Goal: Information Seeking & Learning: Learn about a topic

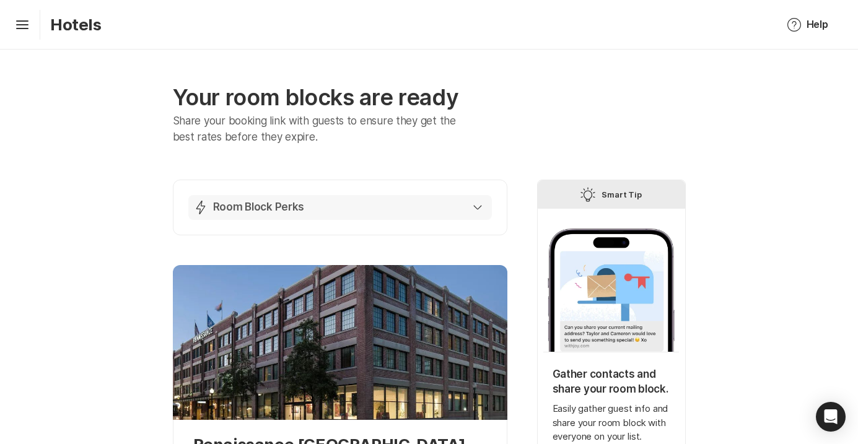
click at [309, 212] on div "Lightning Bolt Room Block Perks" at bounding box center [337, 207] width 289 height 15
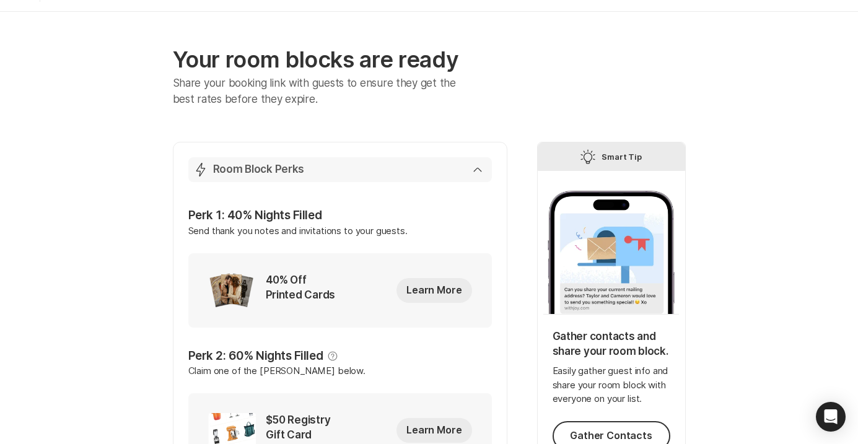
scroll to position [79, 0]
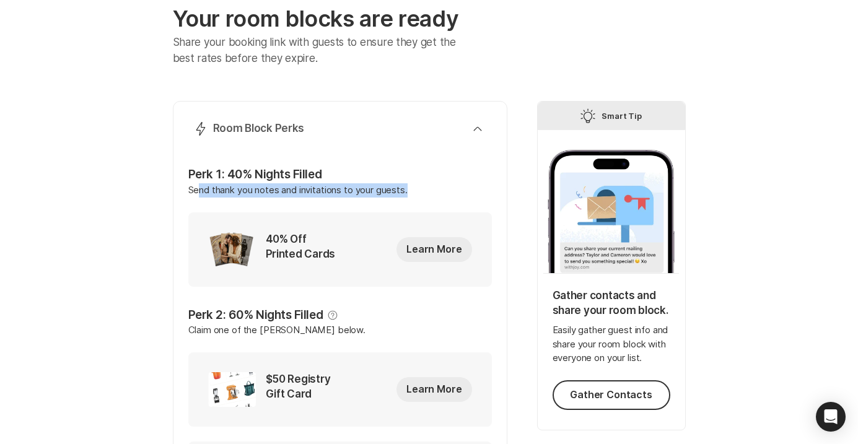
drag, startPoint x: 200, startPoint y: 192, endPoint x: 297, endPoint y: 206, distance: 98.2
click at [297, 206] on p "Send thank you notes and invitations to your guests." at bounding box center [339, 197] width 303 height 29
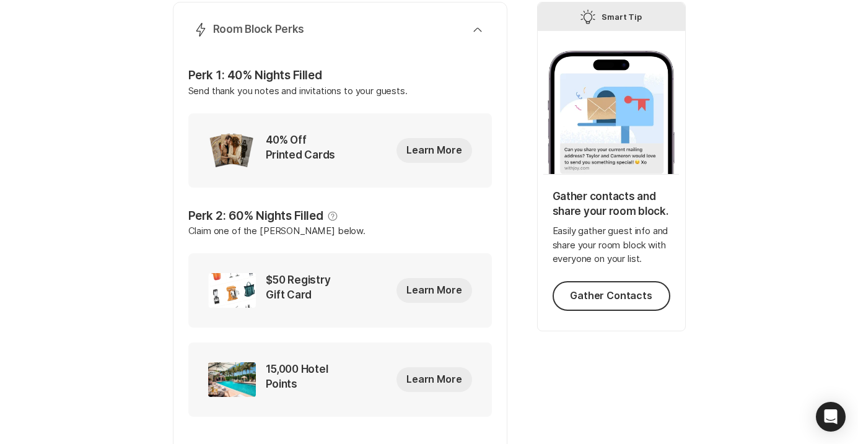
scroll to position [133, 0]
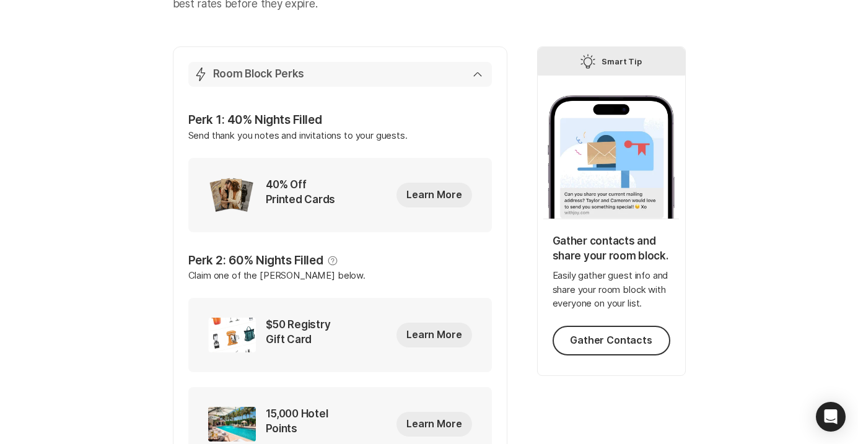
click at [421, 76] on div "Lightning Bolt Room Block Perks" at bounding box center [337, 74] width 289 height 15
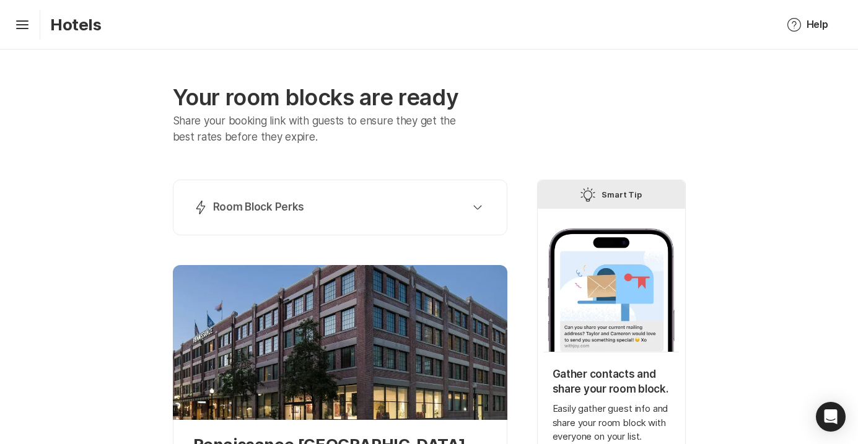
scroll to position [432, 0]
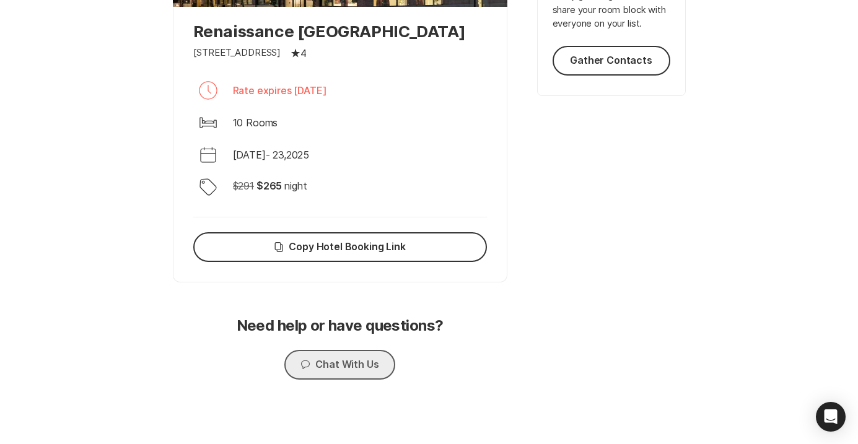
click at [318, 364] on button "Chat Chat With Us" at bounding box center [339, 365] width 110 height 30
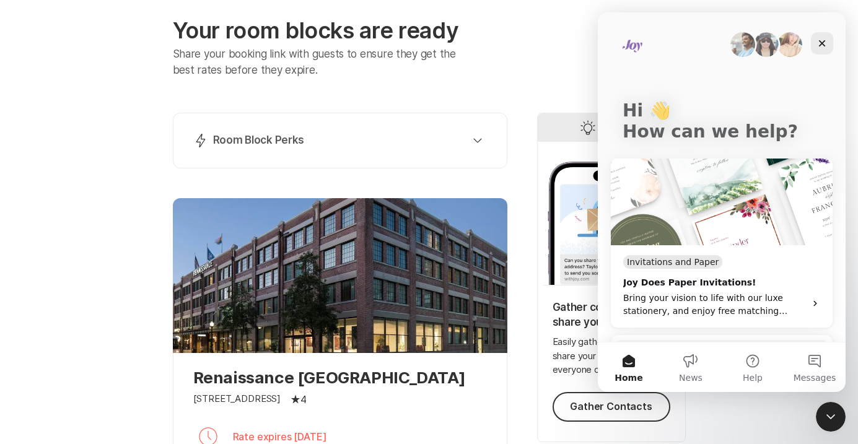
scroll to position [235, 0]
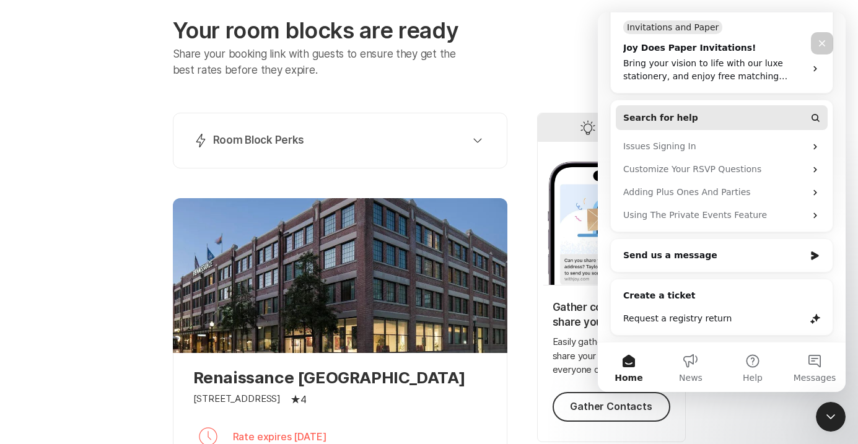
click at [736, 120] on button "Search for help" at bounding box center [722, 117] width 212 height 25
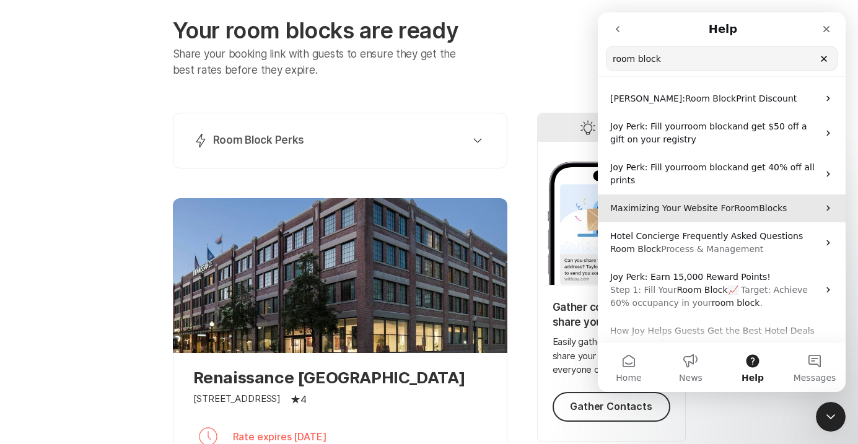
type input "room block"
click at [761, 209] on span "Blocks" at bounding box center [773, 208] width 28 height 10
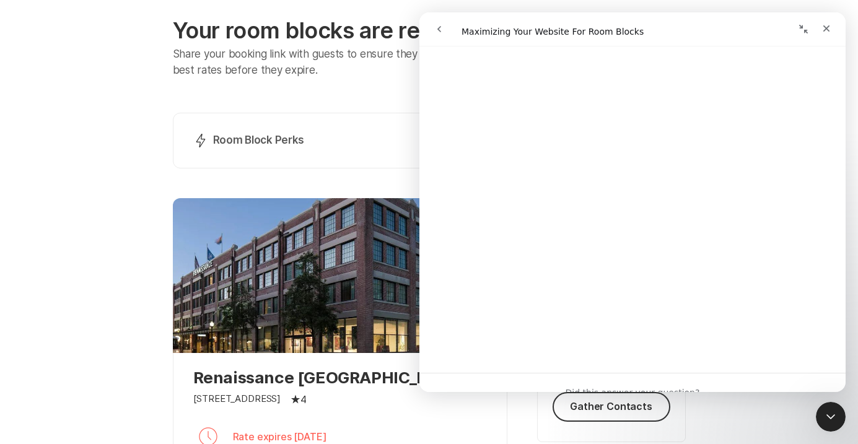
scroll to position [1558, 0]
select select "en"
click at [100, 185] on div "Your room blocks are ready Share your booking link with guests to ensure they g…" at bounding box center [429, 387] width 858 height 808
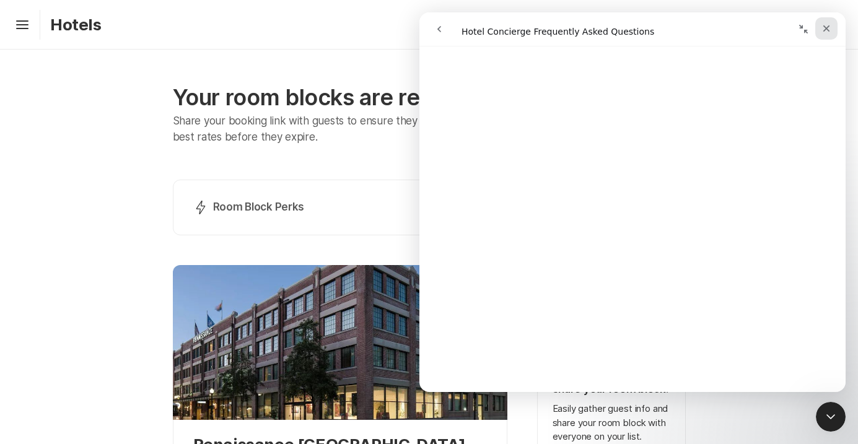
click at [824, 33] on icon "Close" at bounding box center [826, 29] width 10 height 10
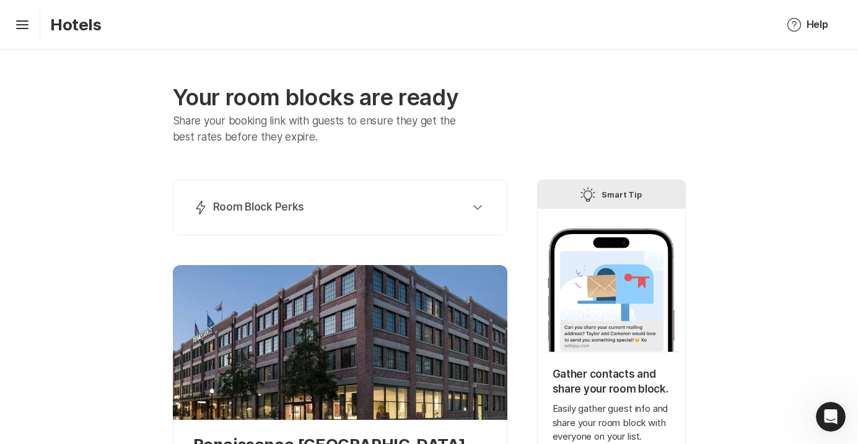
select select "en"
click at [34, 27] on div "Hamburger Hotels" at bounding box center [56, 25] width 92 height 30
click at [26, 27] on icon "Hamburger" at bounding box center [22, 25] width 20 height 20
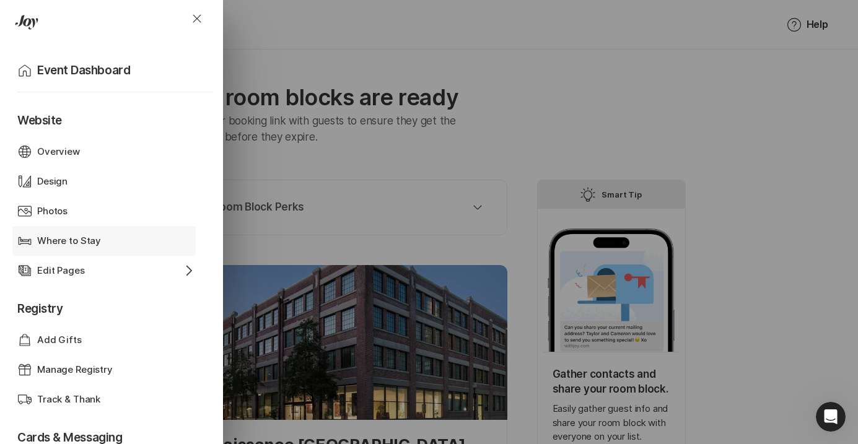
click at [160, 234] on div "Where to Stay" at bounding box center [104, 241] width 134 height 14
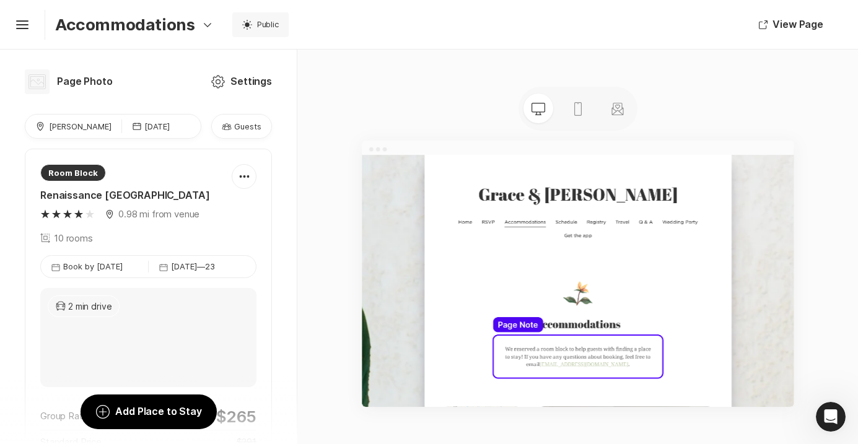
click at [238, 131] on p "Guests" at bounding box center [247, 126] width 27 height 11
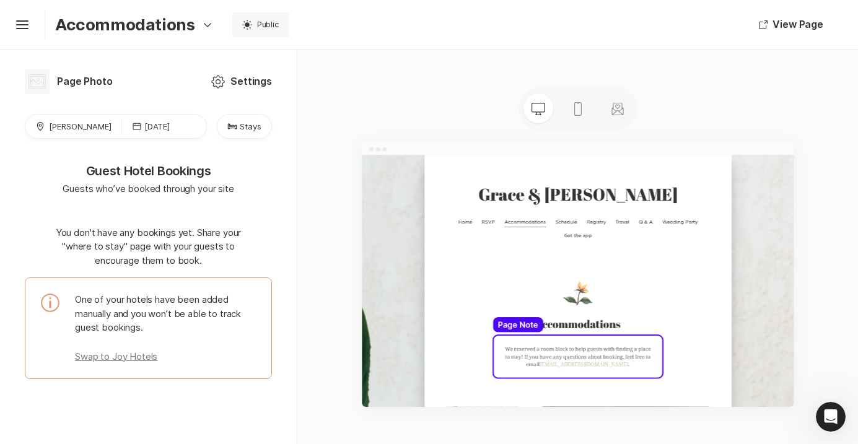
scroll to position [12, 0]
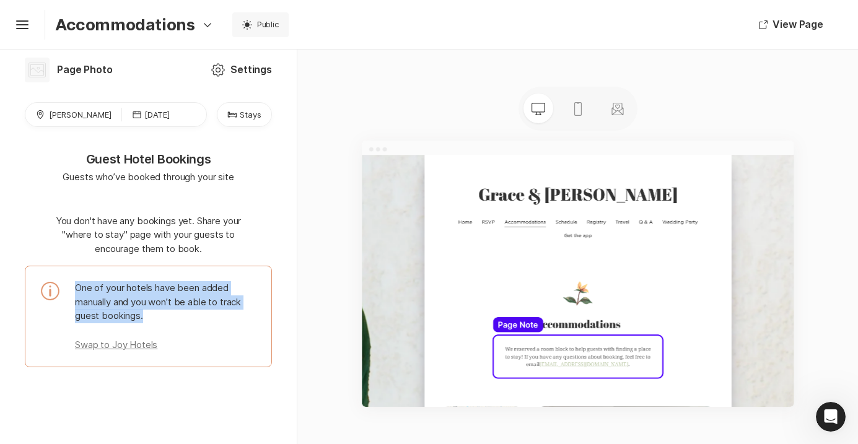
drag, startPoint x: 154, startPoint y: 316, endPoint x: 76, endPoint y: 286, distance: 83.7
click at [76, 286] on p "One of your hotels have been added manually and you won’t be able to track gues…" at bounding box center [165, 302] width 181 height 42
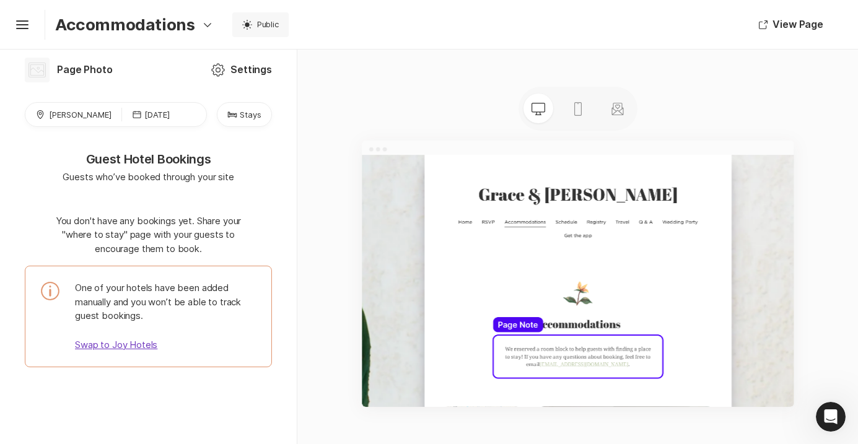
click at [114, 346] on p "Swap to Joy Hotels" at bounding box center [165, 345] width 181 height 14
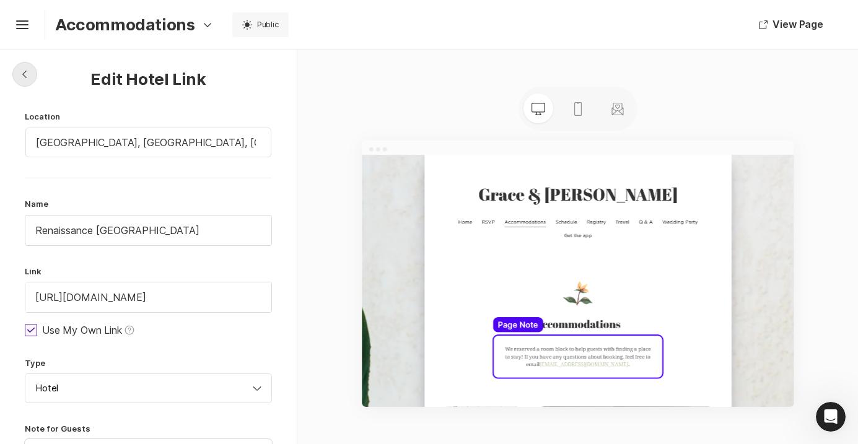
click at [24, 77] on icon "Chevron Left Square" at bounding box center [25, 74] width 10 height 10
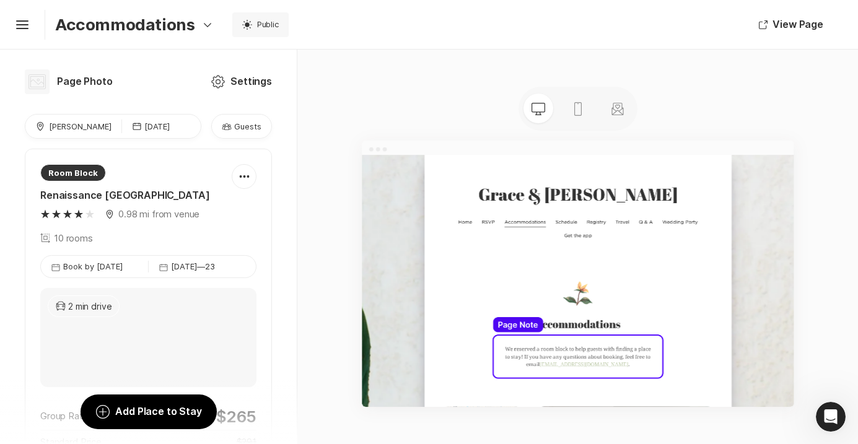
click at [222, 125] on icon "button" at bounding box center [226, 126] width 9 height 7
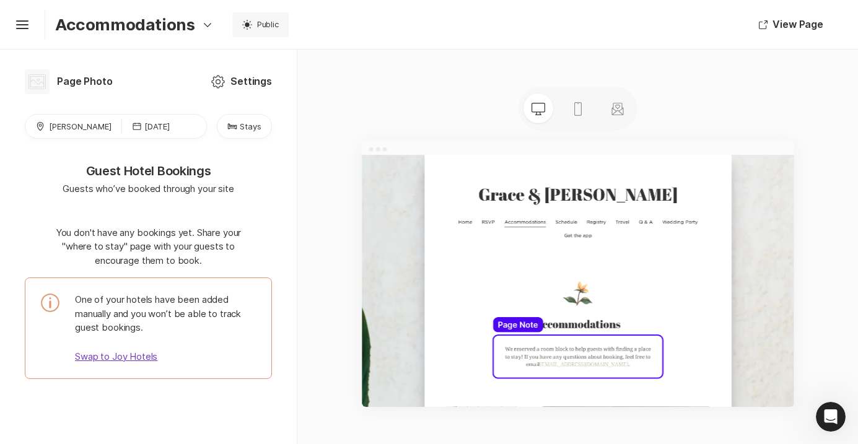
click at [131, 357] on p "Swap to Joy Hotels" at bounding box center [165, 357] width 181 height 14
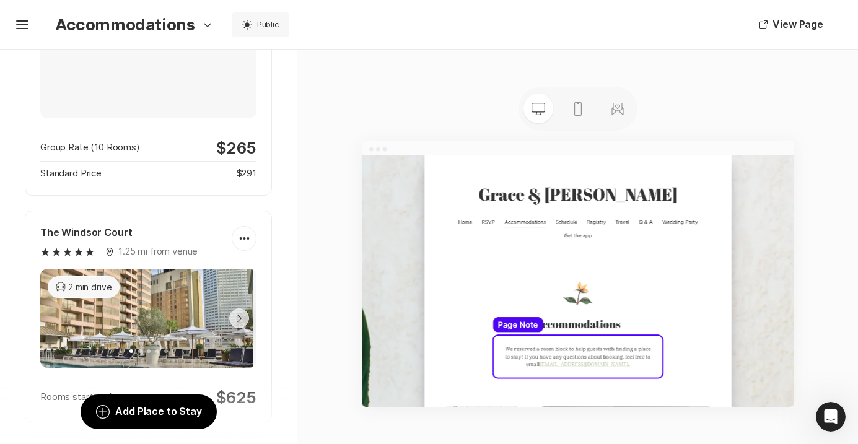
scroll to position [302, 0]
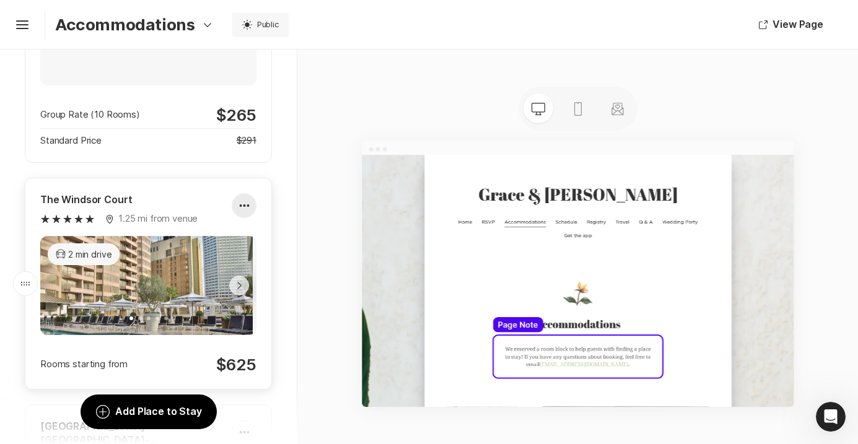
click at [237, 218] on div at bounding box center [244, 205] width 24 height 25
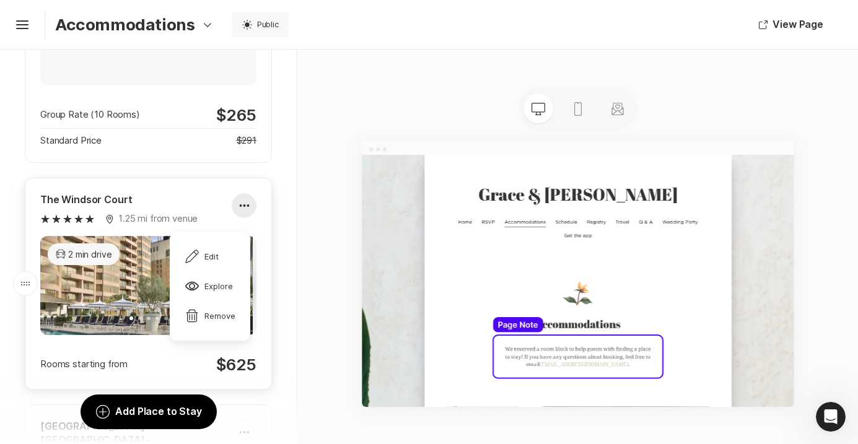
click at [237, 218] on div at bounding box center [244, 205] width 24 height 25
click at [228, 282] on div "Eye Explore" at bounding box center [209, 286] width 48 height 15
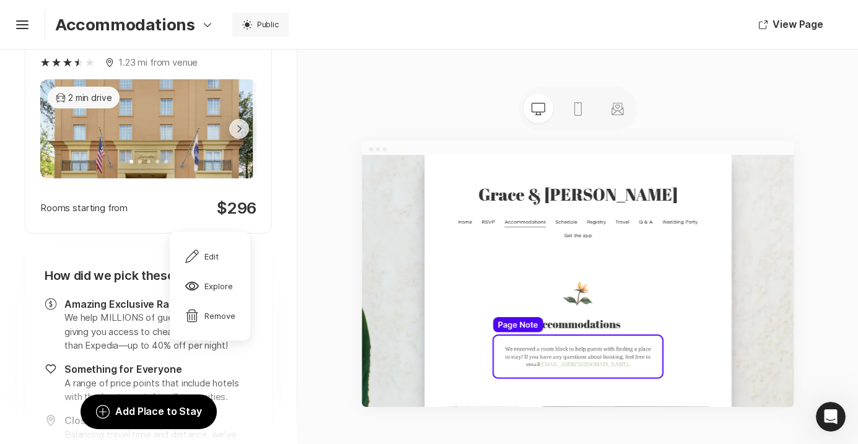
scroll to position [569, 0]
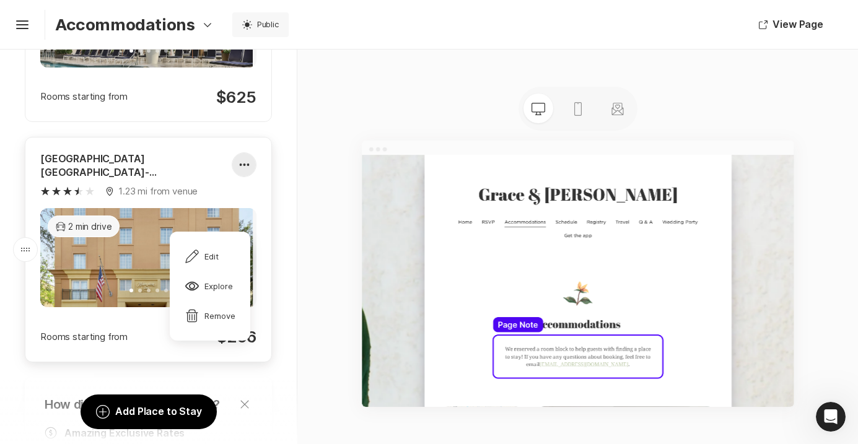
click at [241, 167] on icon at bounding box center [244, 165] width 10 height 3
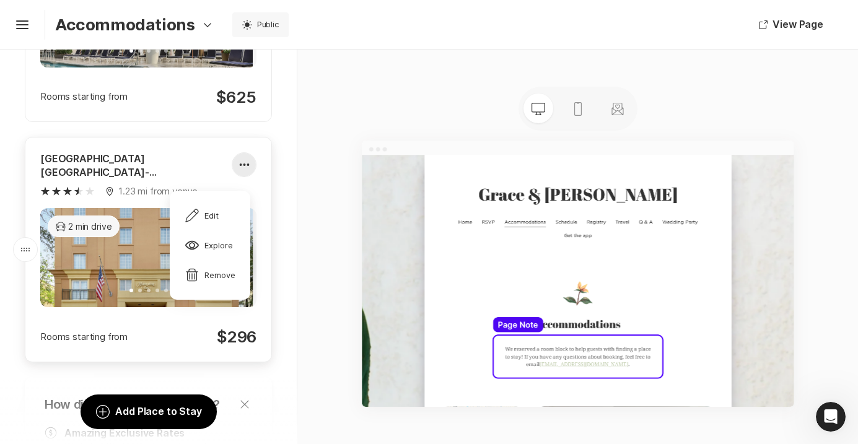
click at [241, 167] on icon at bounding box center [244, 165] width 10 height 3
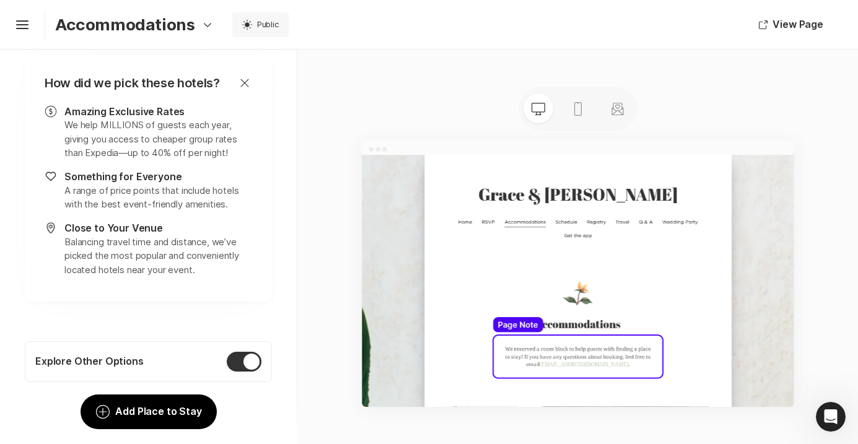
scroll to position [0, 0]
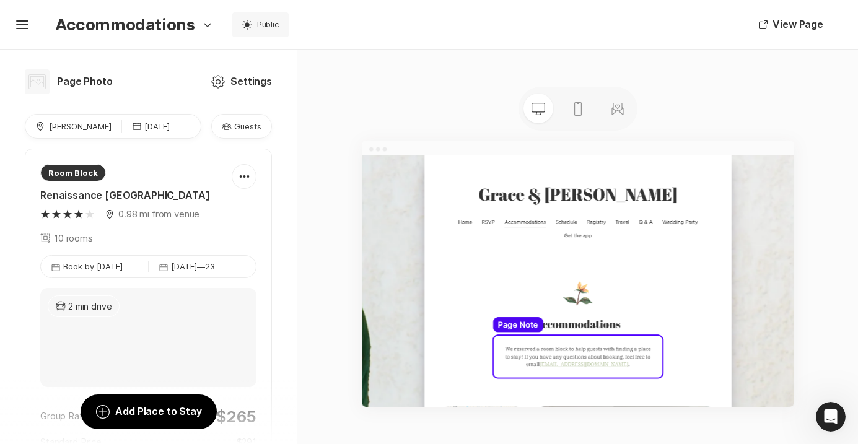
click at [238, 121] on p "Guests" at bounding box center [247, 126] width 27 height 11
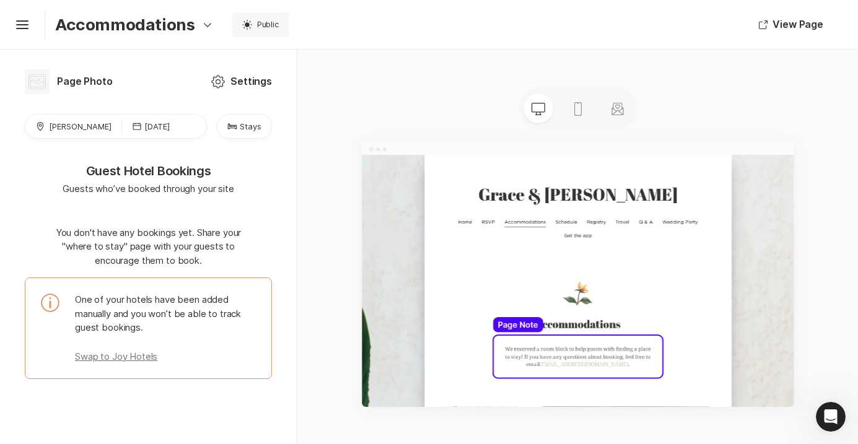
scroll to position [12, 0]
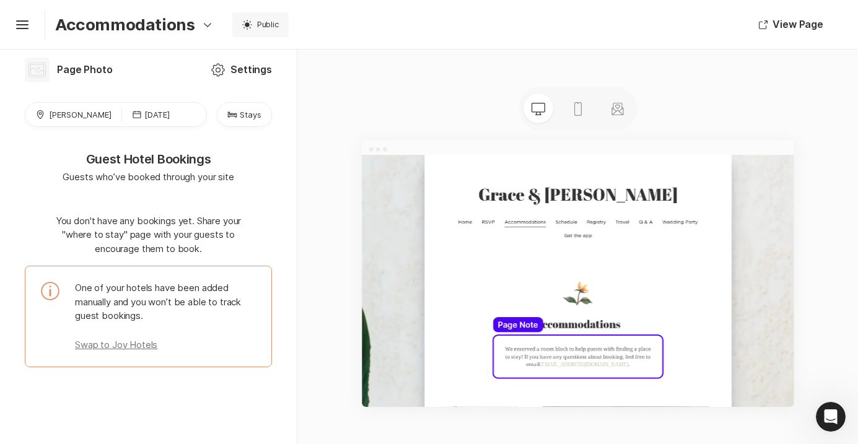
click at [199, 242] on p "You don't have any bookings yet. Share your "where to stay" page with your gues…" at bounding box center [149, 235] width 198 height 42
click at [22, 21] on icon at bounding box center [22, 22] width 12 height 5
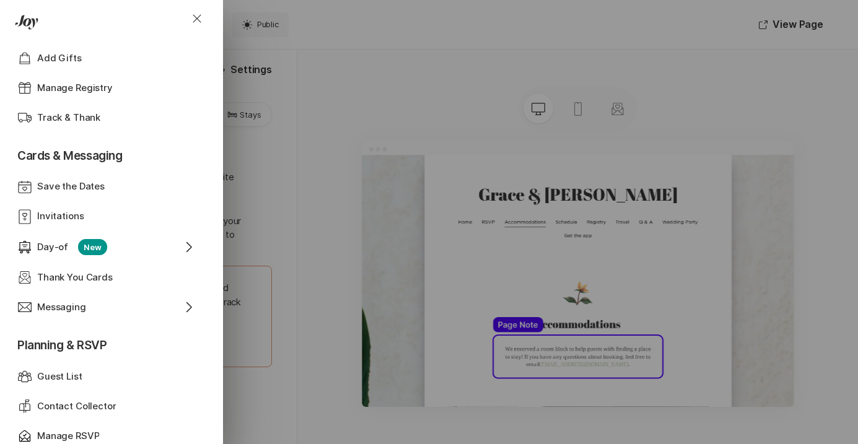
scroll to position [183, 0]
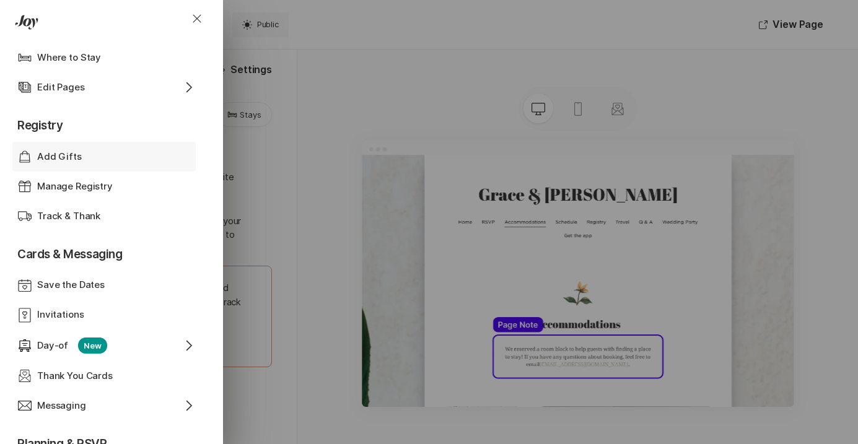
click at [85, 159] on div "Add Gifts" at bounding box center [104, 157] width 134 height 14
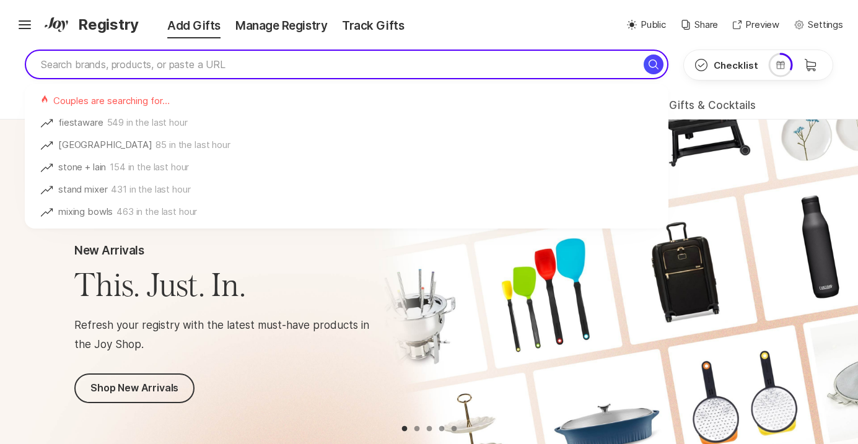
click at [388, 65] on input "search" at bounding box center [347, 65] width 644 height 30
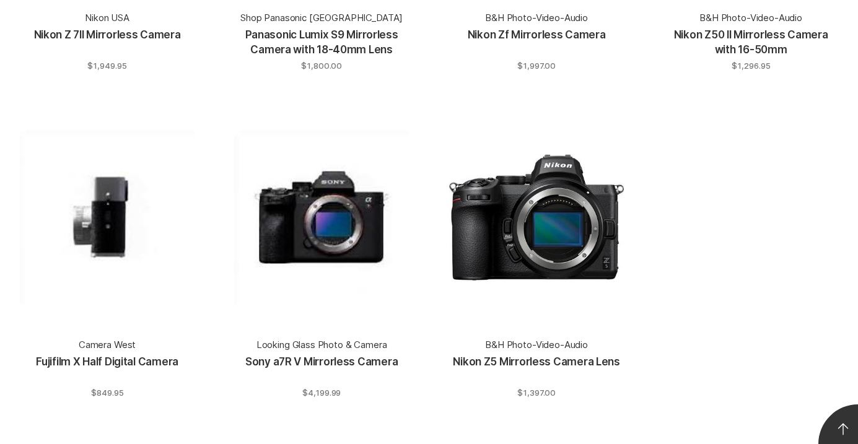
scroll to position [7161, 0]
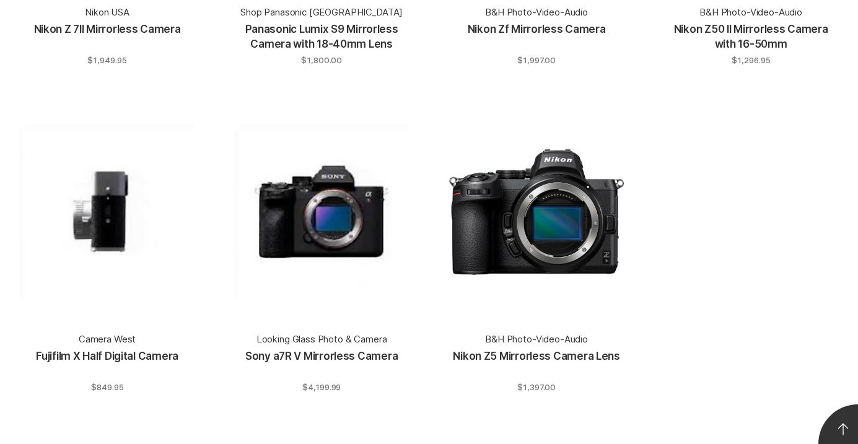
click at [832, 422] on span at bounding box center [857, 444] width 112 height 112
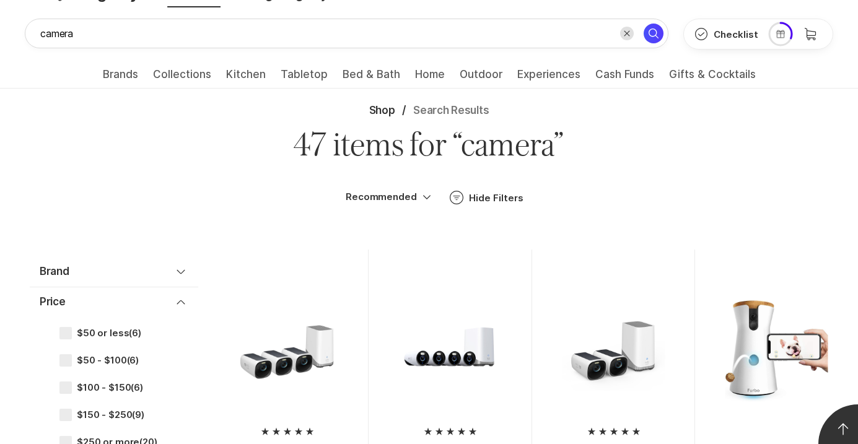
scroll to position [0, 0]
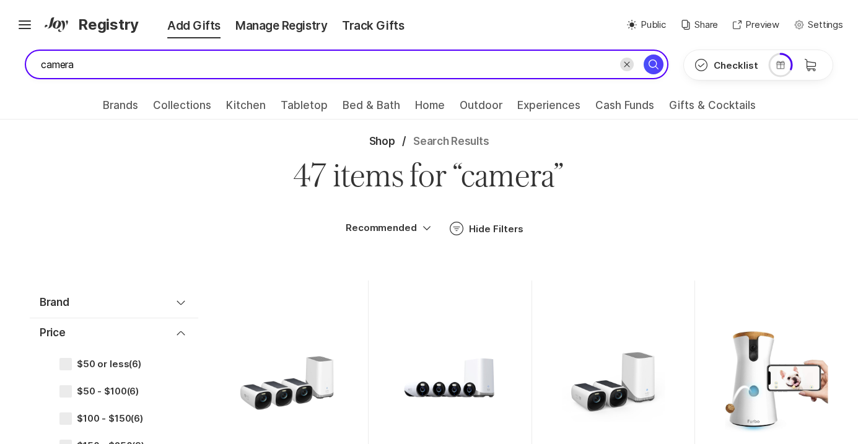
click at [365, 65] on input "camera" at bounding box center [347, 65] width 644 height 30
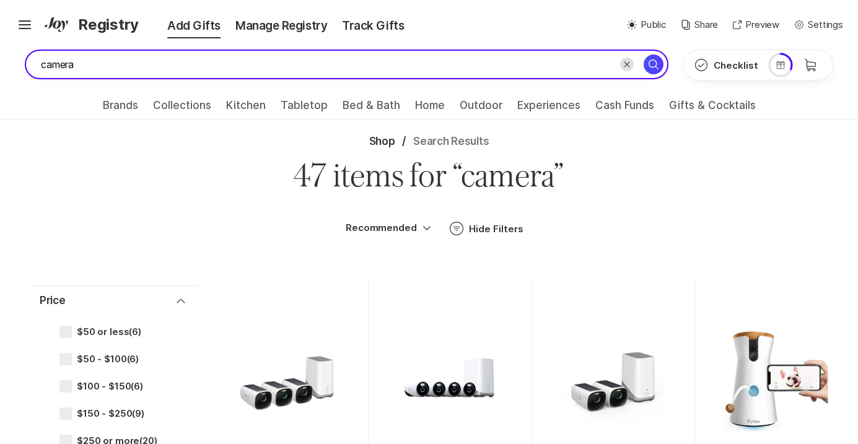
click at [43, 66] on input "camera" at bounding box center [347, 65] width 644 height 30
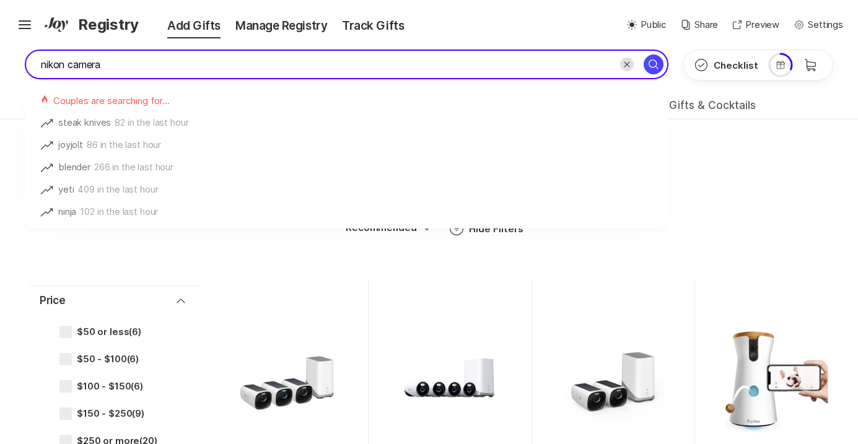
type input "nikon camera"
